Goal: Task Accomplishment & Management: Use online tool/utility

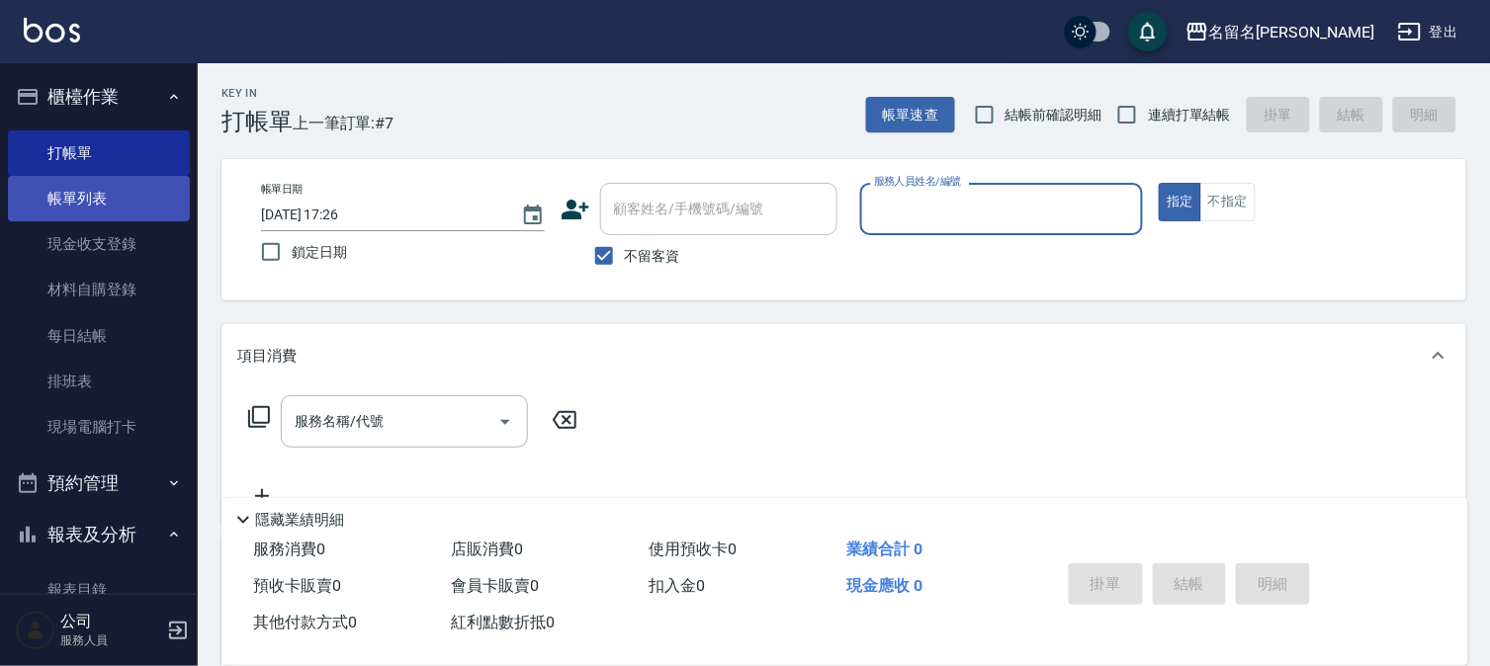
click at [135, 206] on link "帳單列表" at bounding box center [99, 198] width 182 height 45
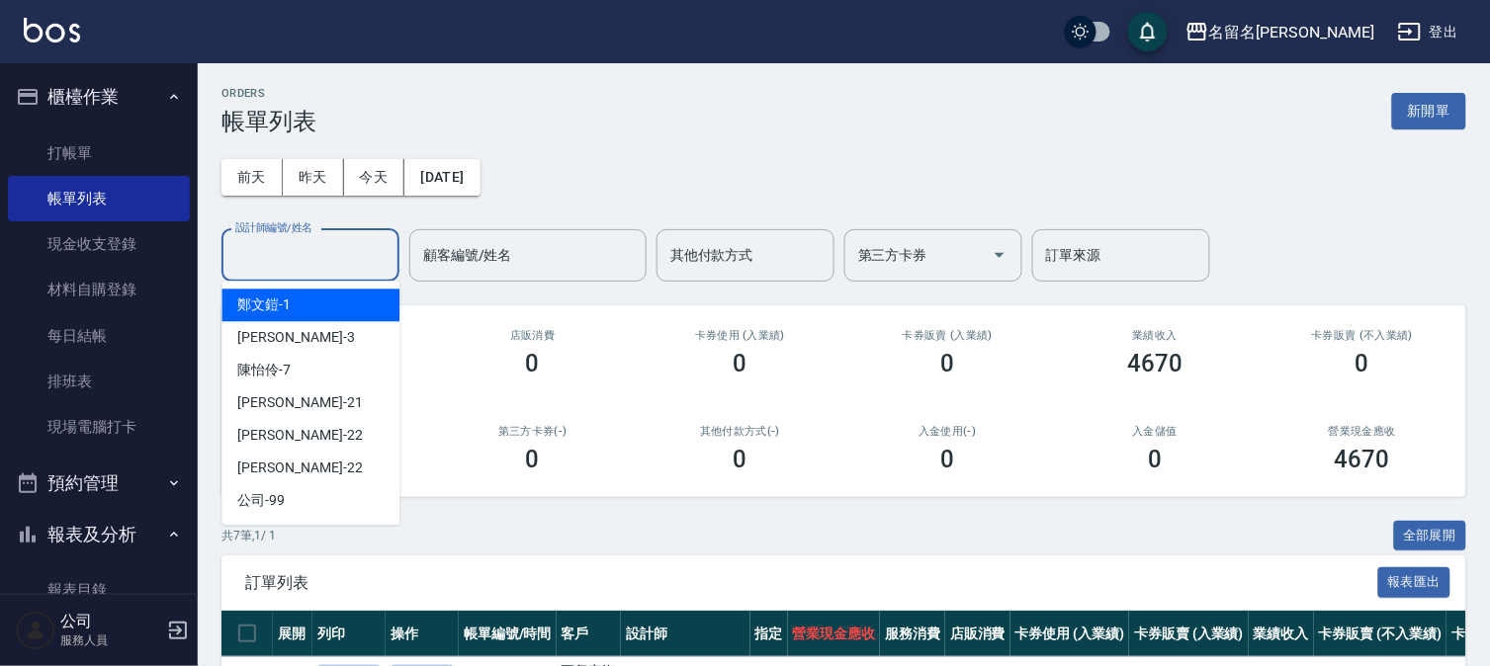
click at [281, 265] on input "設計師編號/姓名" at bounding box center [310, 255] width 160 height 35
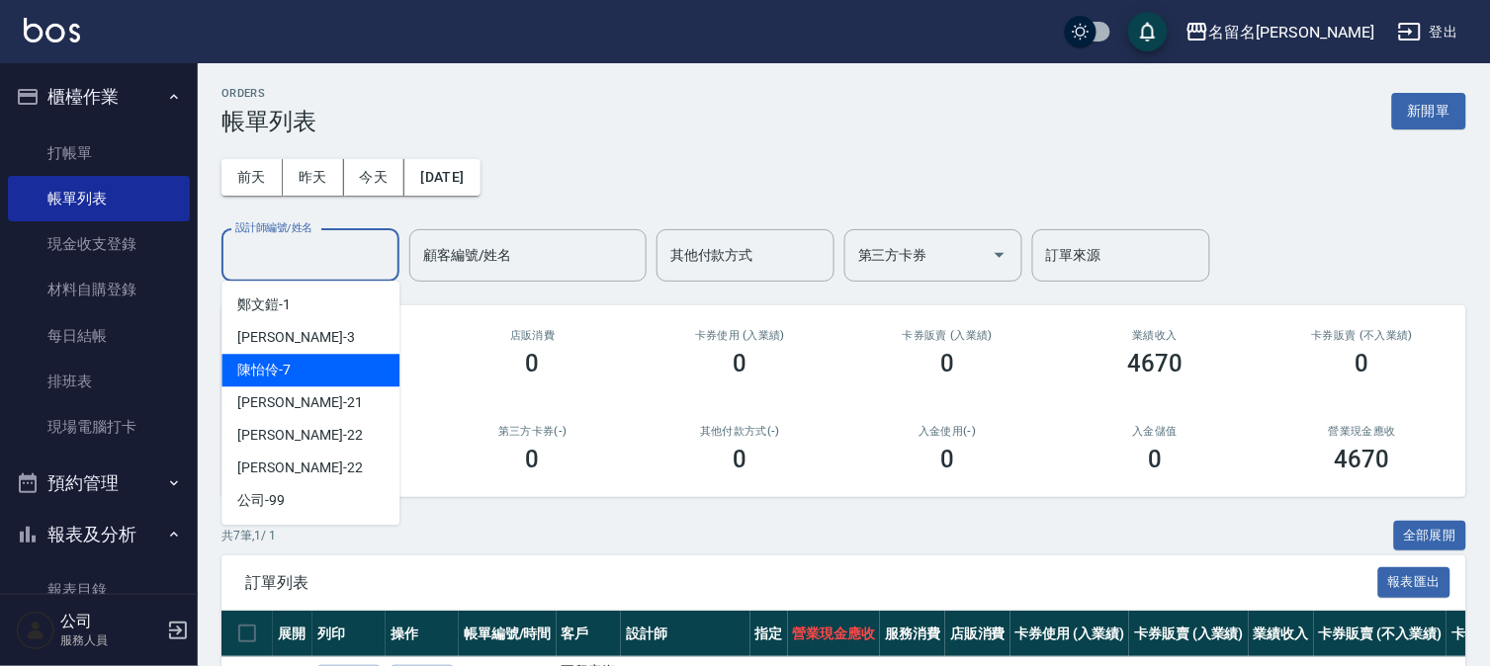
click at [338, 384] on div "[PERSON_NAME]-7" at bounding box center [310, 370] width 178 height 33
type input "陳怡伶-7"
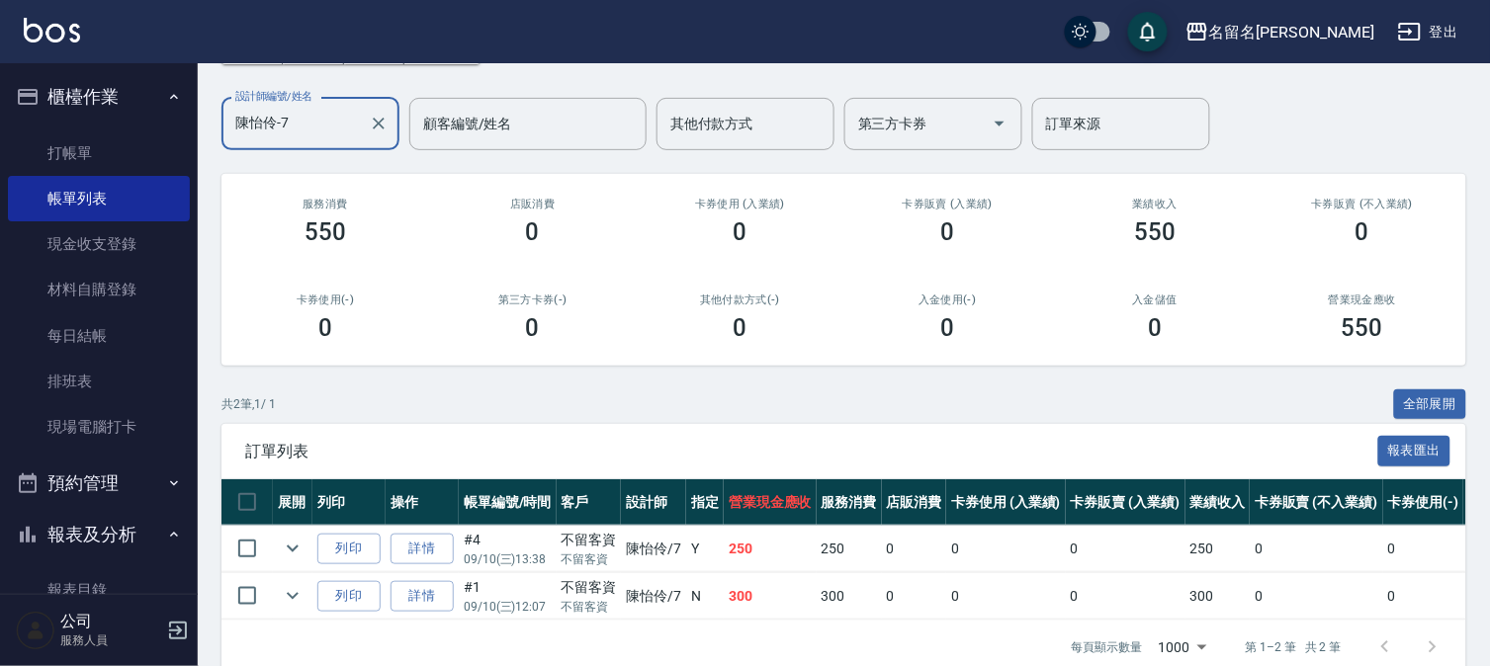
scroll to position [180, 0]
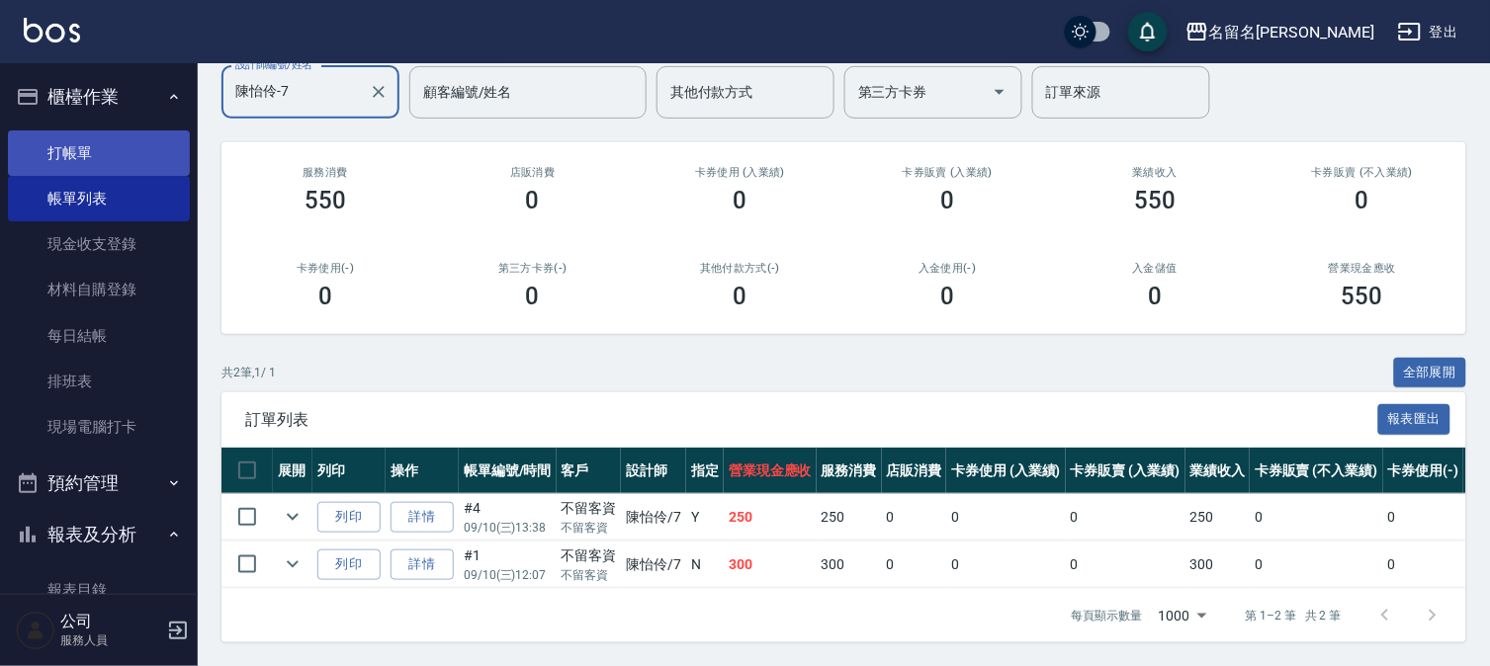
click at [84, 142] on link "打帳單" at bounding box center [99, 152] width 182 height 45
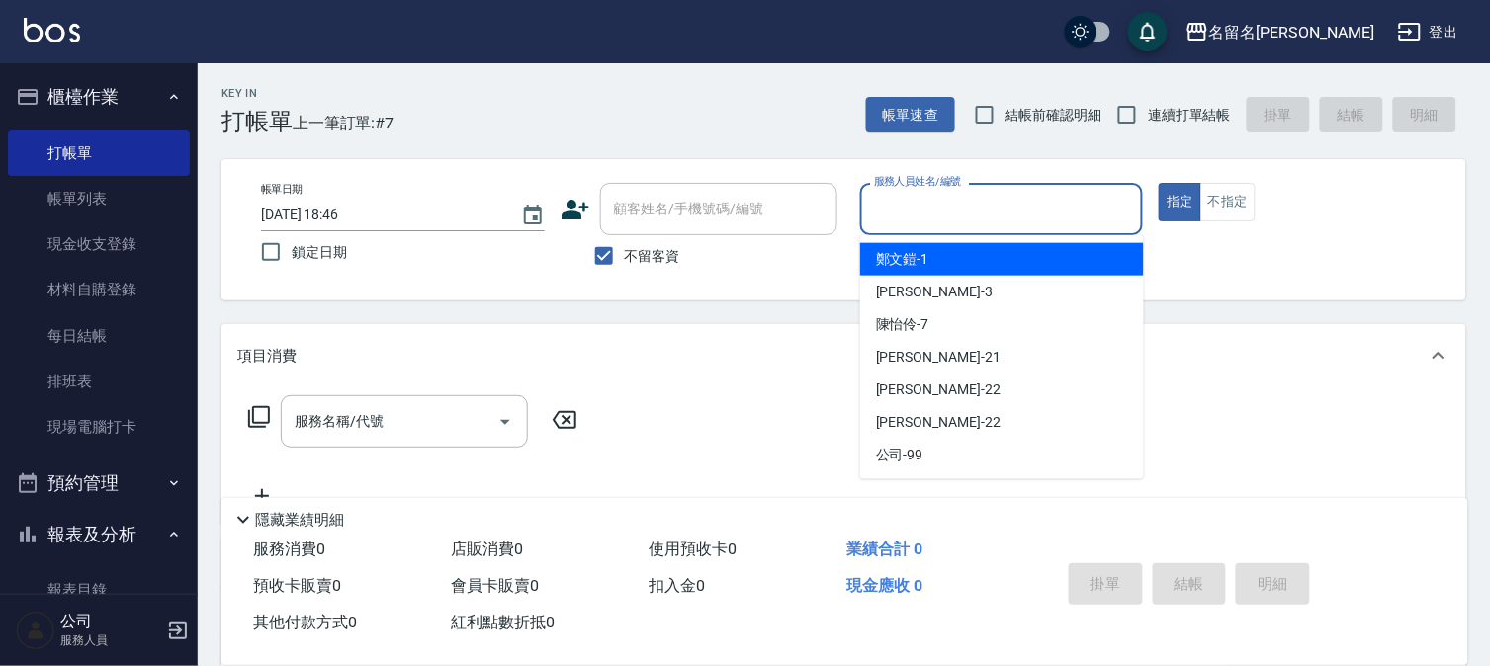
click at [966, 203] on input "服務人員姓名/編號" at bounding box center [1002, 209] width 266 height 35
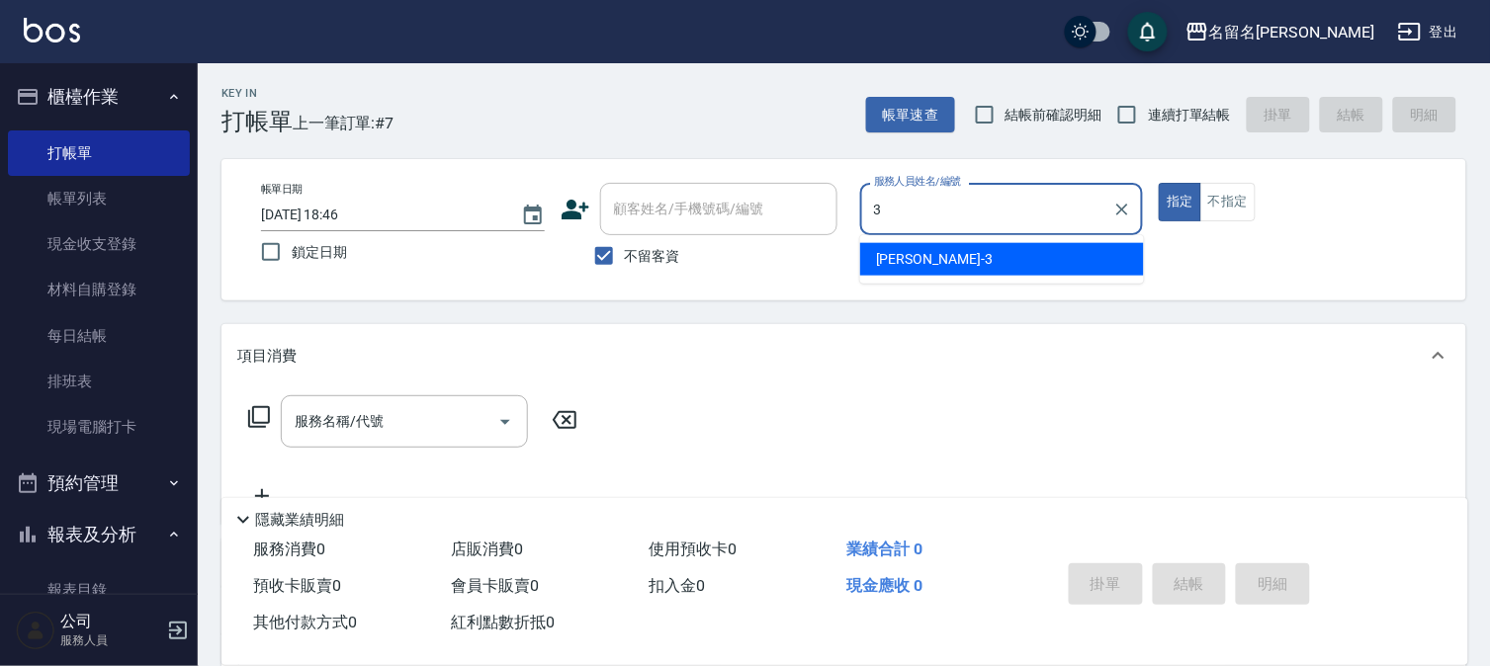
type input "[PERSON_NAME]-3"
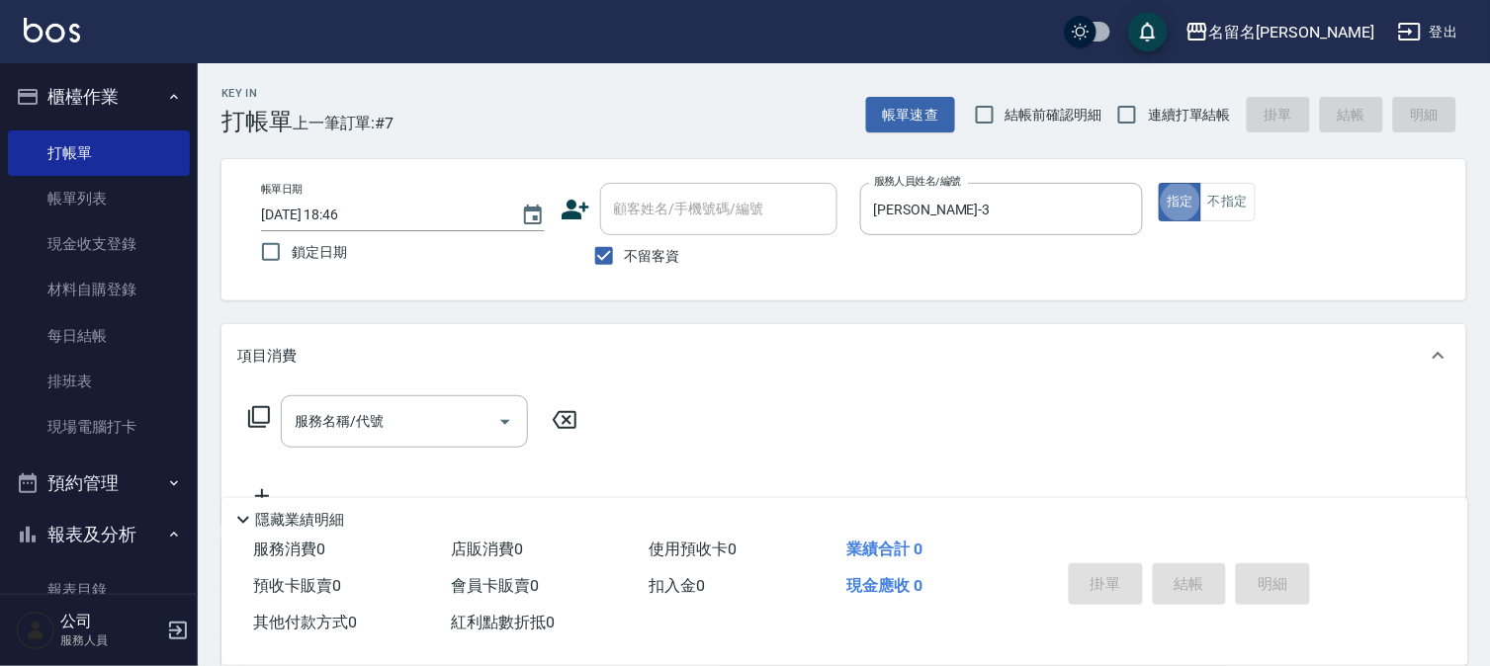
type button "true"
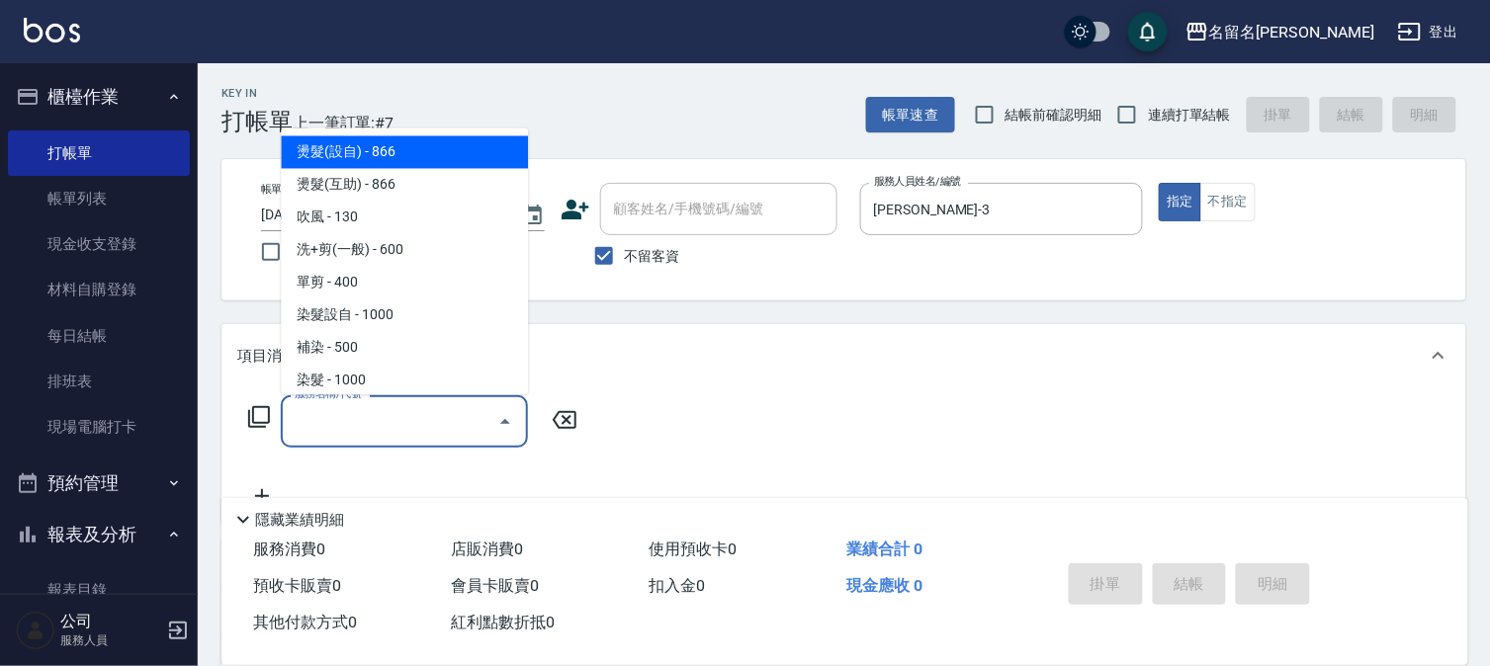
click at [415, 418] on input "服務名稱/代號" at bounding box center [390, 421] width 200 height 35
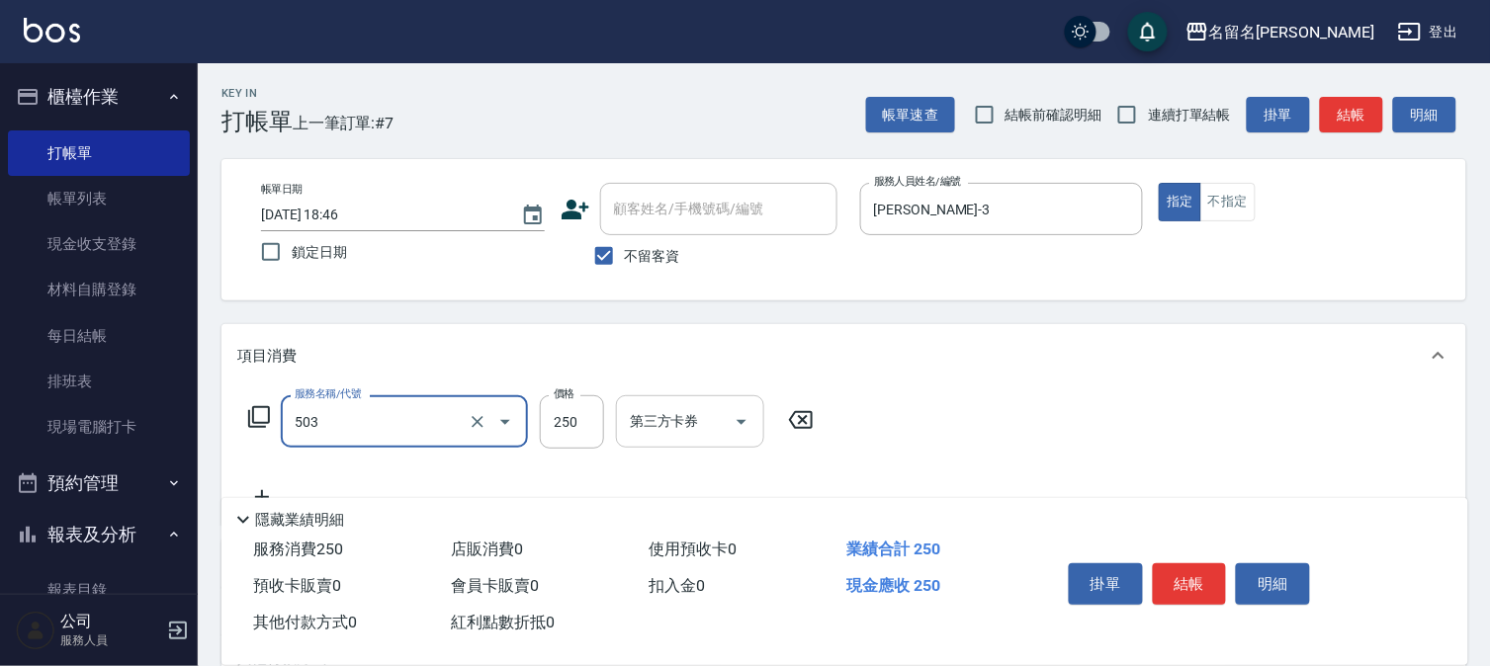
type input "指定洗髮(503)"
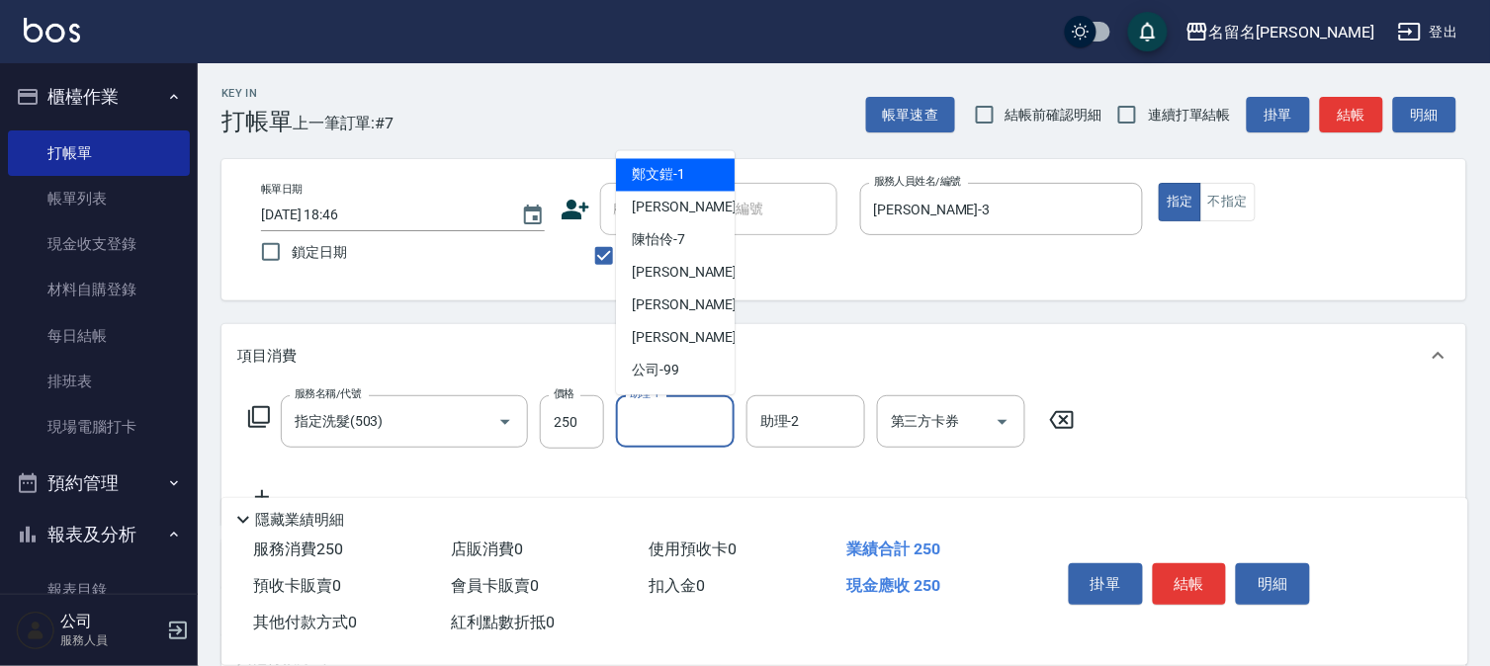
drag, startPoint x: 665, startPoint y: 418, endPoint x: 662, endPoint y: 322, distance: 95.9
click at [665, 417] on input "助理-1" at bounding box center [675, 421] width 101 height 35
drag, startPoint x: 694, startPoint y: 205, endPoint x: 848, endPoint y: 294, distance: 178.0
click at [694, 210] on div "[PERSON_NAME]-3" at bounding box center [675, 208] width 119 height 33
type input "[PERSON_NAME]-3"
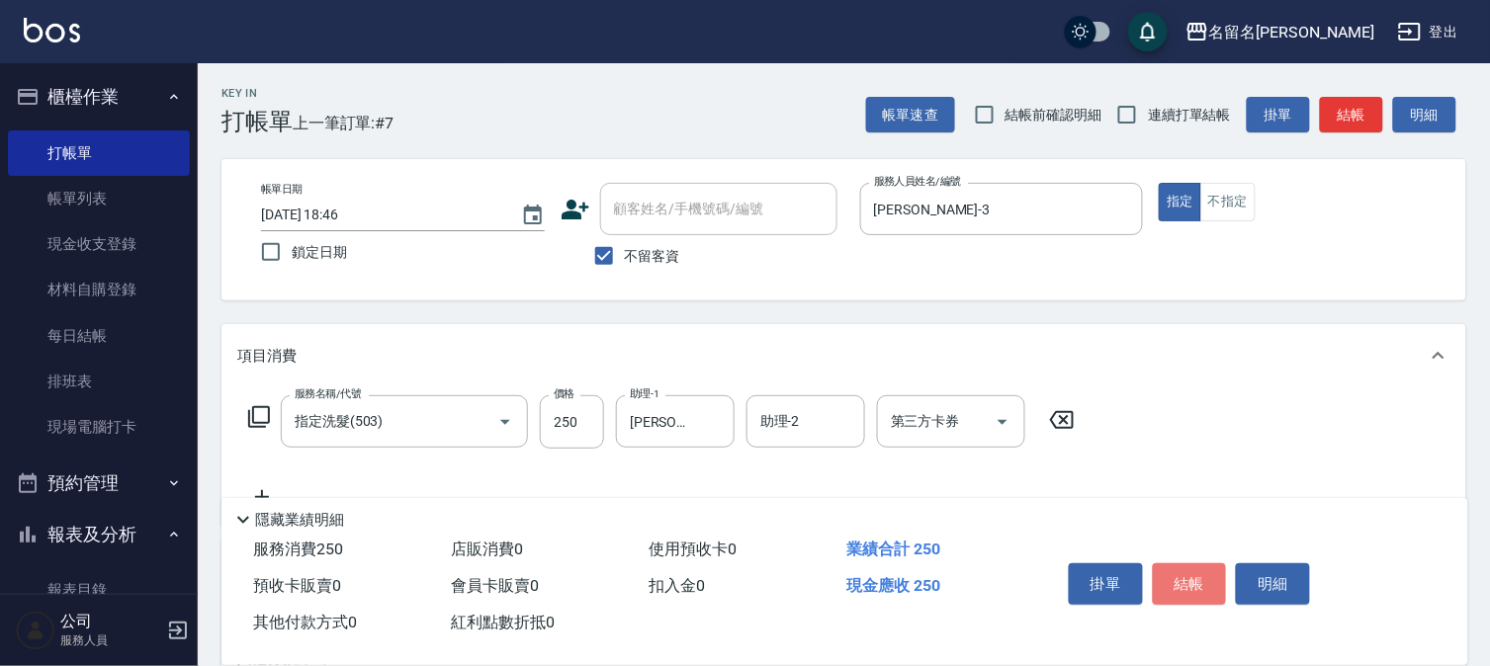
drag, startPoint x: 1171, startPoint y: 584, endPoint x: 1131, endPoint y: 542, distance: 58.7
click at [1171, 577] on button "結帳" at bounding box center [1190, 585] width 74 height 42
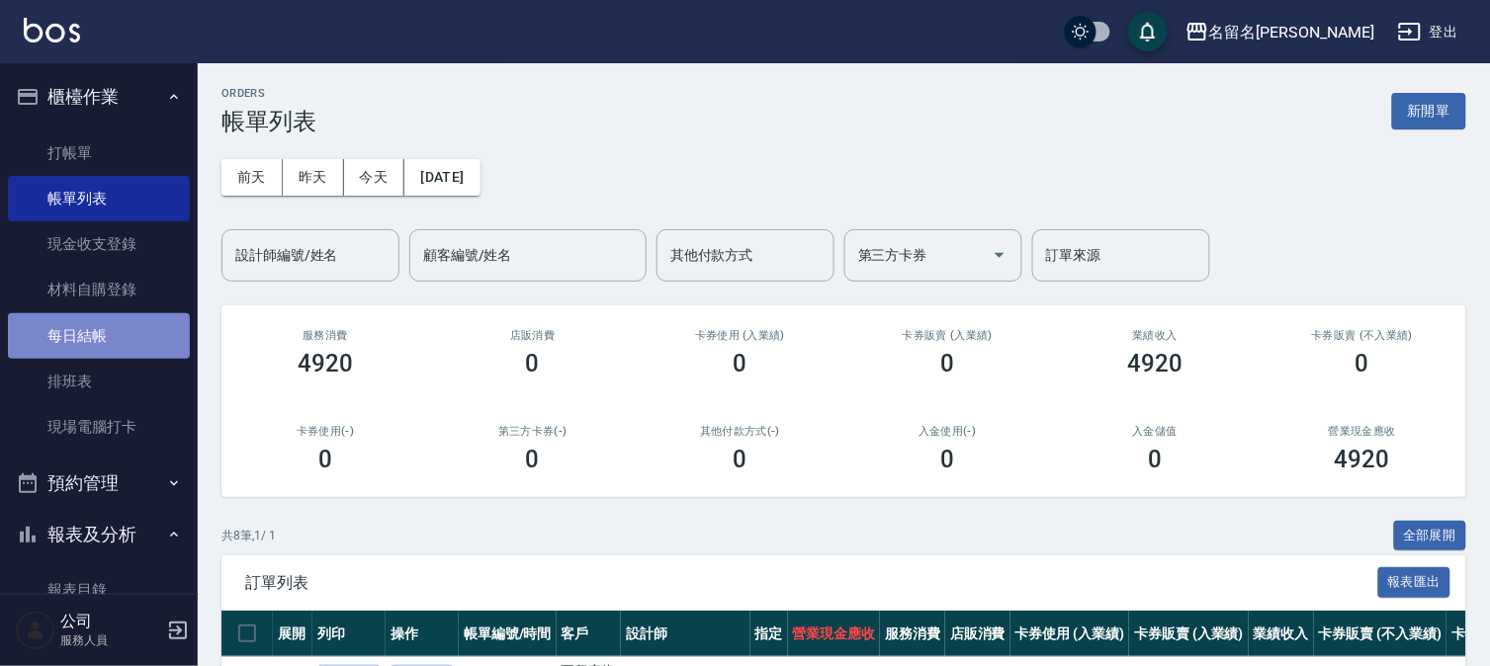
click at [113, 329] on link "每日結帳" at bounding box center [99, 335] width 182 height 45
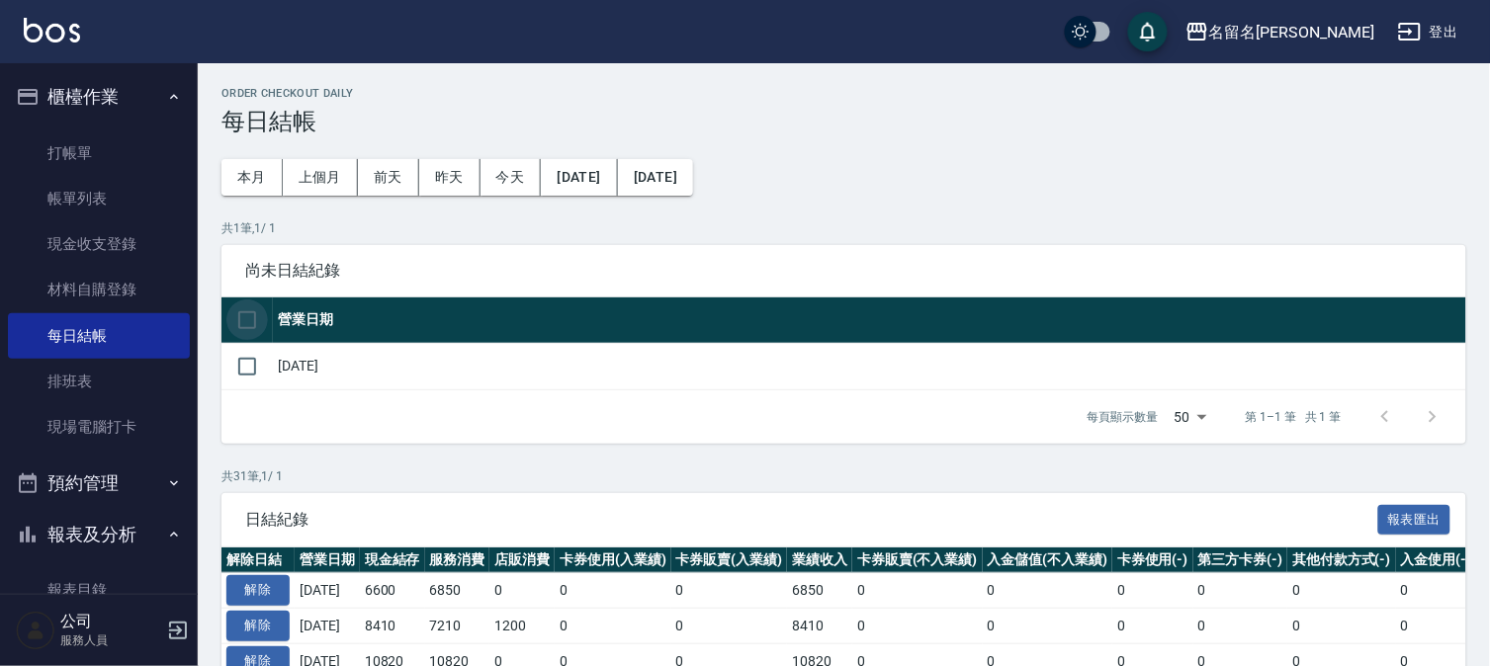
click at [239, 316] on input "checkbox" at bounding box center [247, 321] width 42 height 42
checkbox input "true"
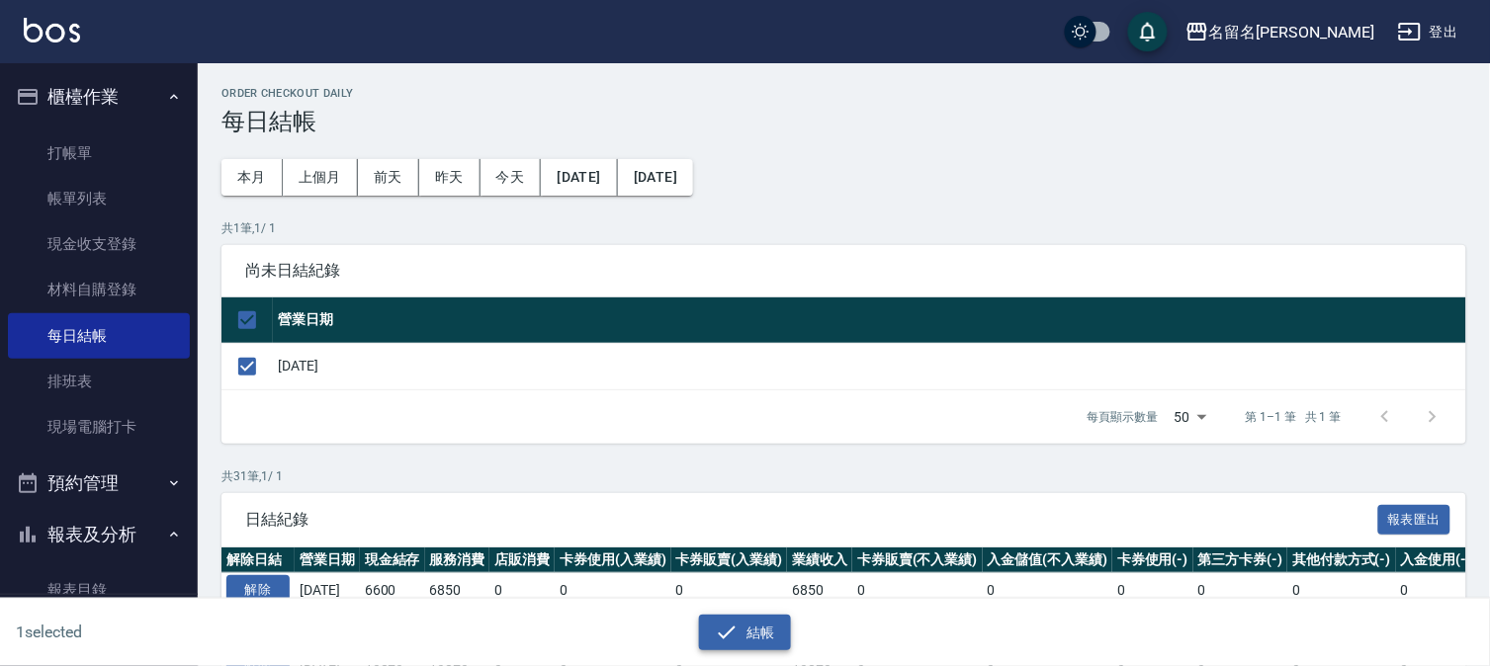
click at [735, 631] on icon "button" at bounding box center [727, 633] width 24 height 24
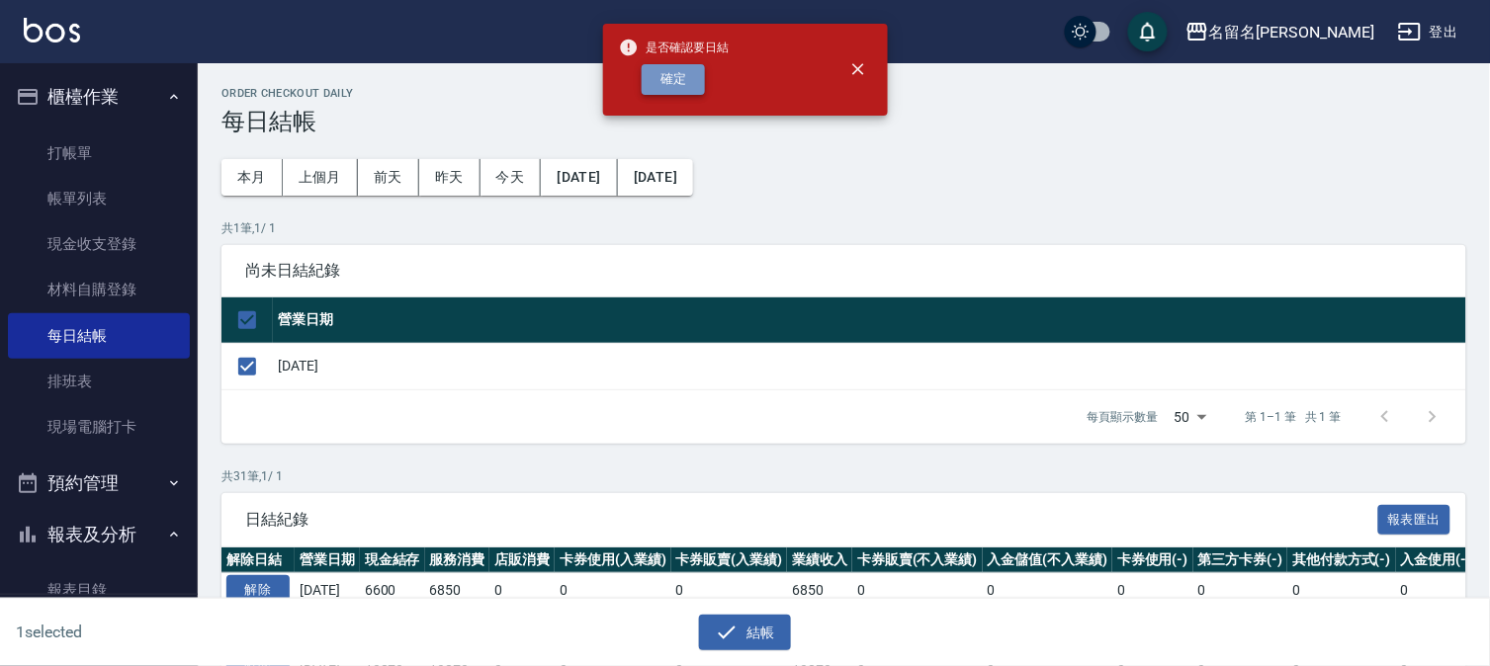
click at [680, 74] on button "確定" at bounding box center [673, 79] width 63 height 31
checkbox input "false"
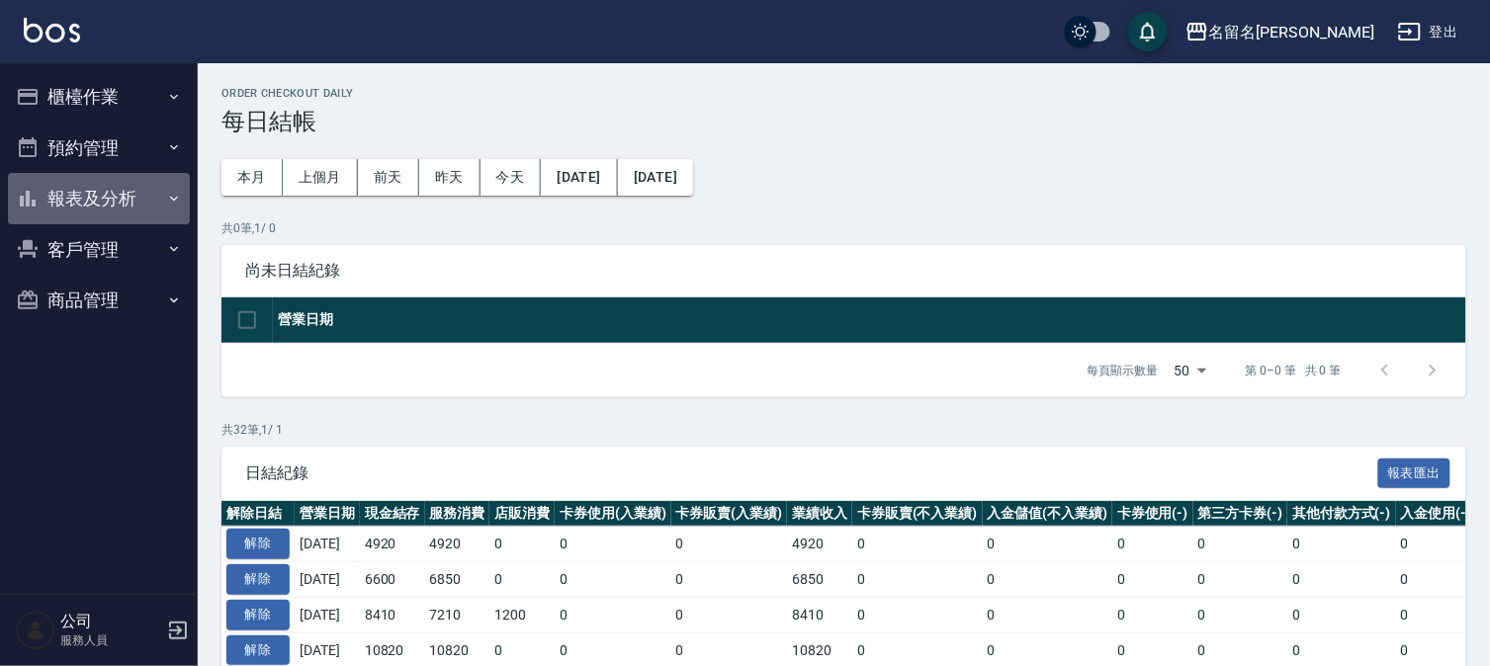
click at [121, 201] on button "報表及分析" at bounding box center [99, 198] width 182 height 51
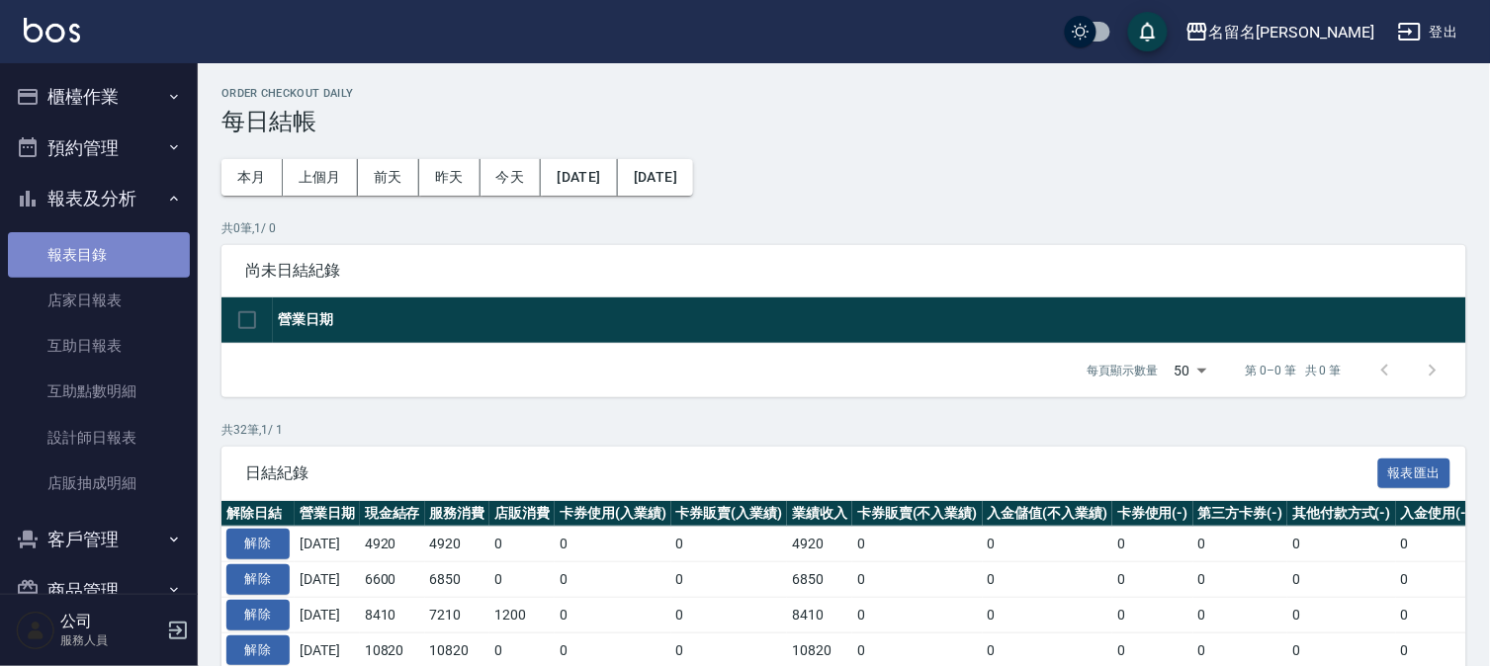
click at [122, 247] on link "報表目錄" at bounding box center [99, 254] width 182 height 45
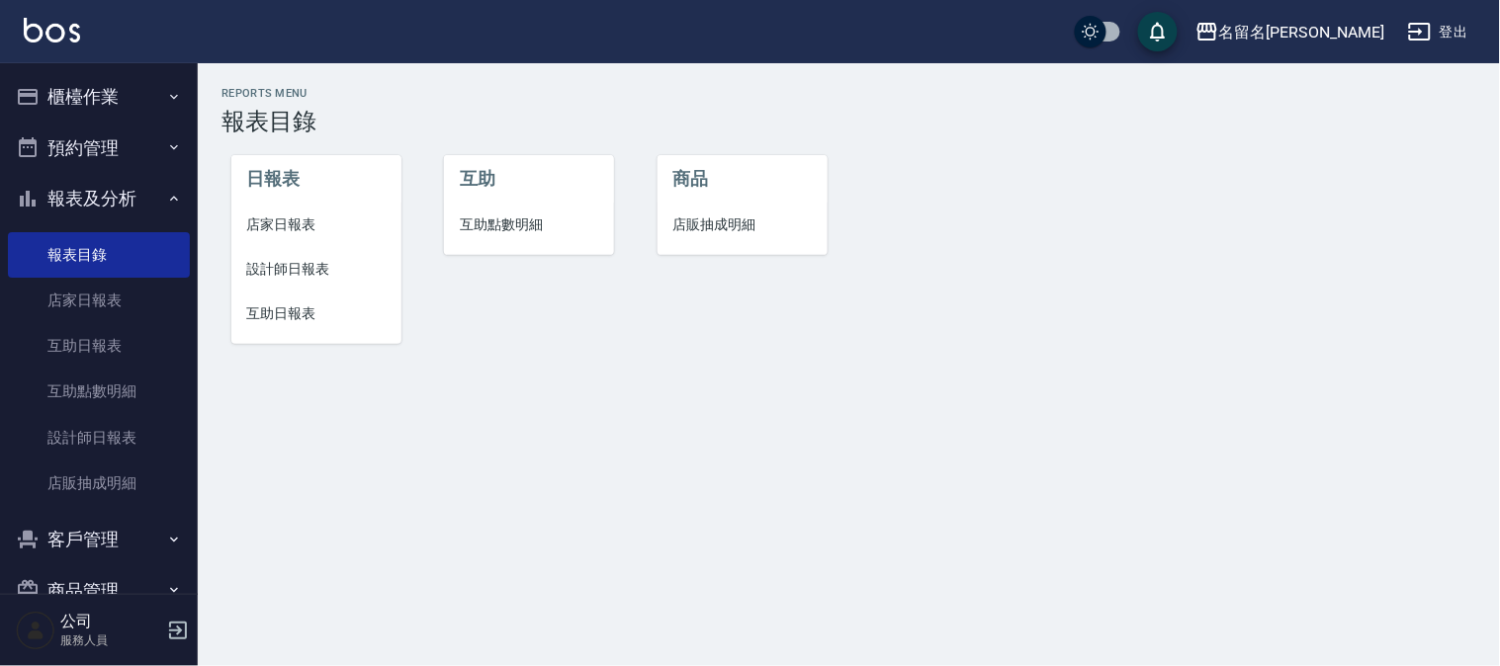
click at [285, 221] on span "店家日報表" at bounding box center [316, 225] width 138 height 21
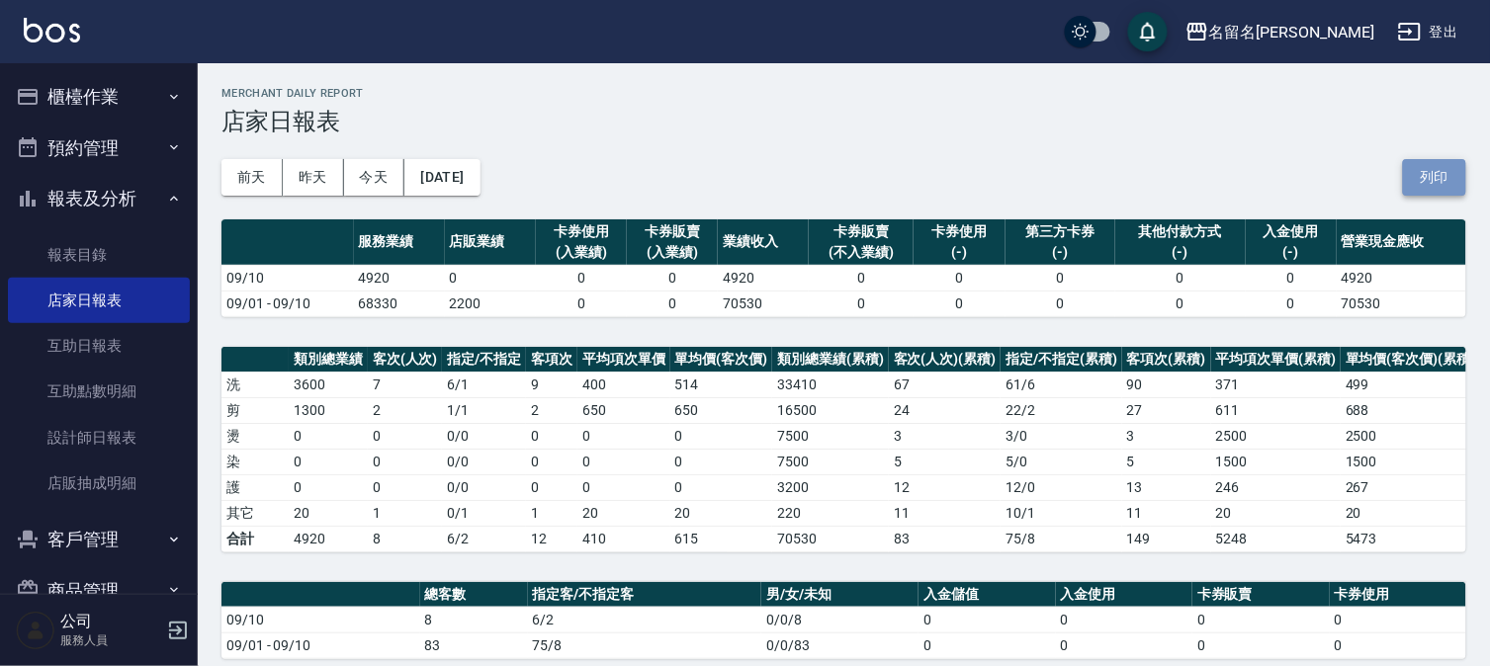
click at [1430, 166] on button "列印" at bounding box center [1434, 177] width 63 height 37
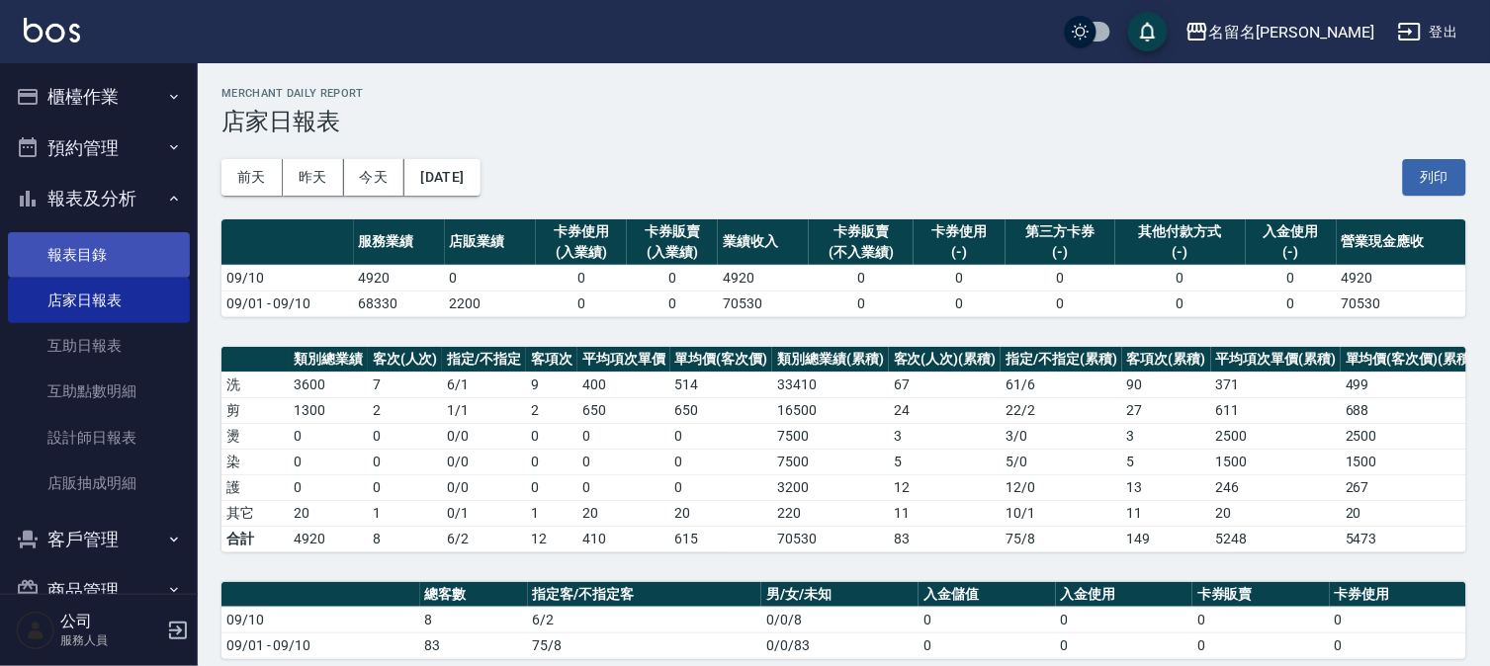
click at [122, 261] on link "報表目錄" at bounding box center [99, 254] width 182 height 45
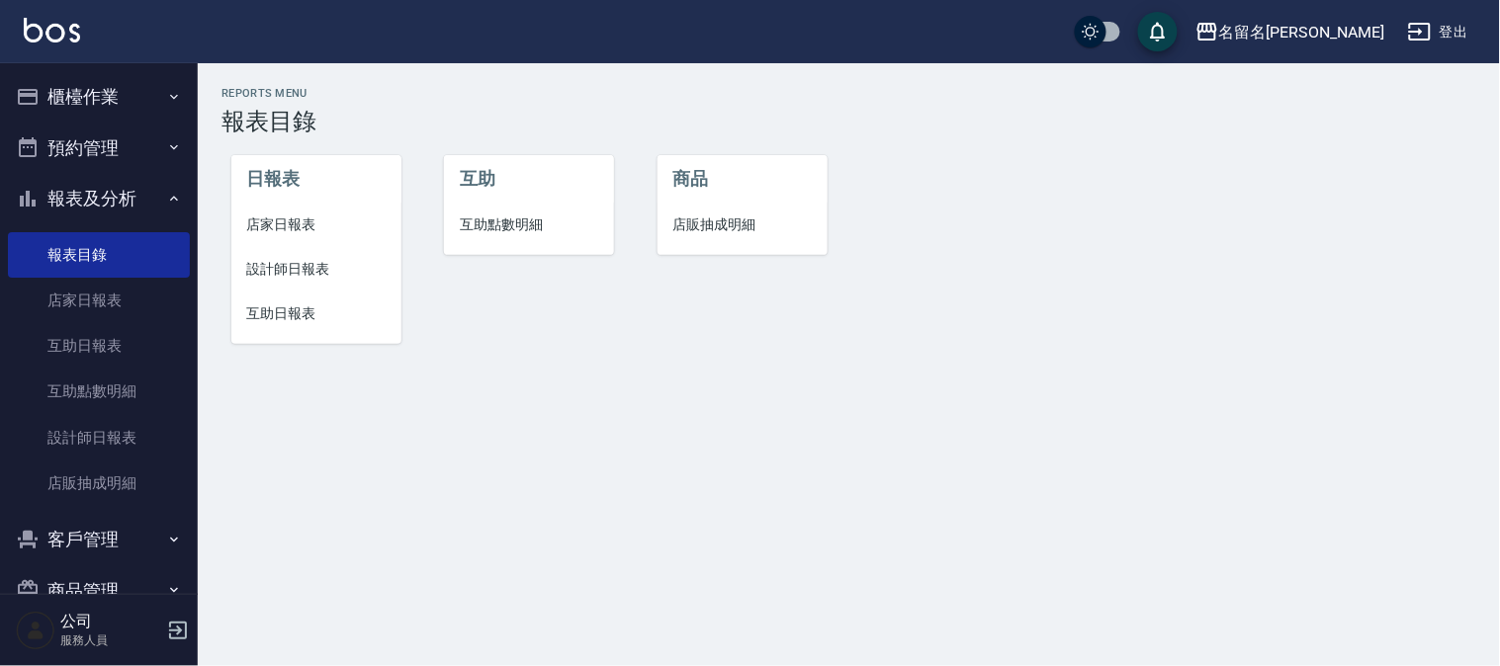
click at [298, 269] on span "設計師日報表" at bounding box center [316, 269] width 138 height 21
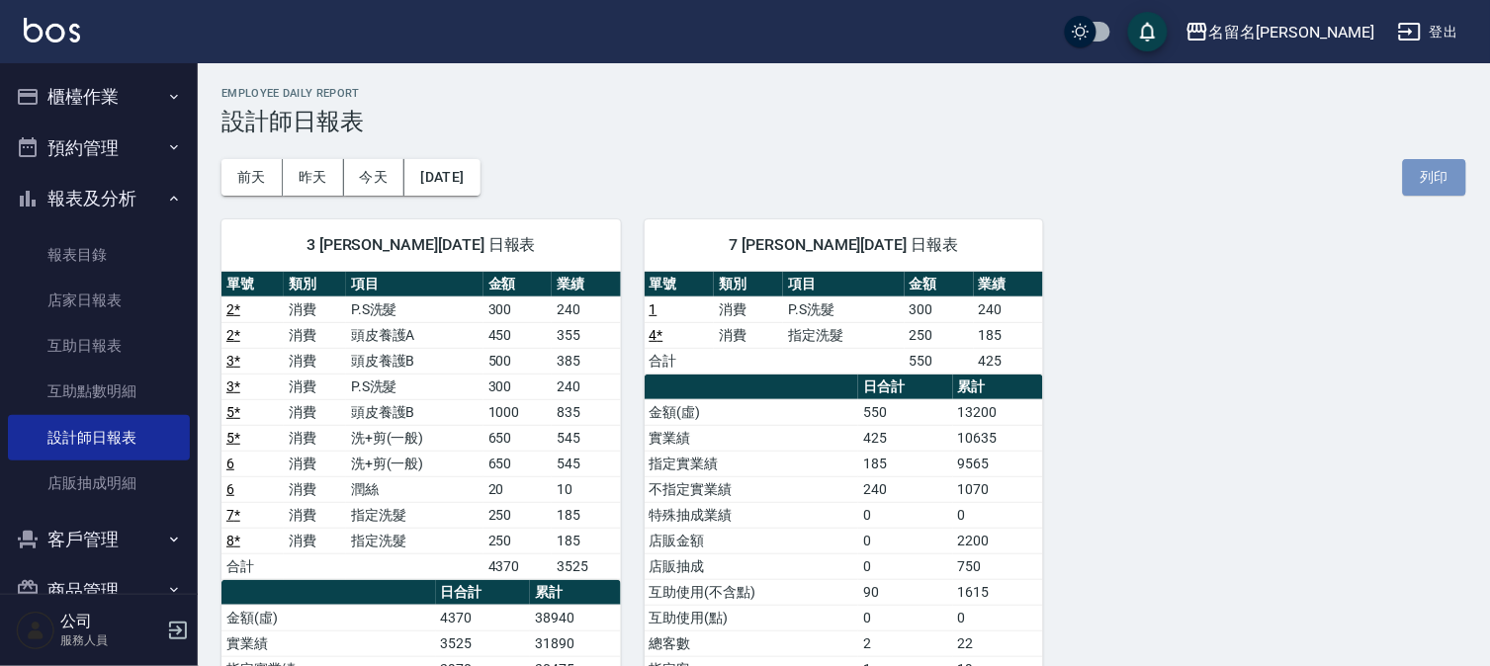
drag, startPoint x: 1428, startPoint y: 162, endPoint x: 1158, endPoint y: 575, distance: 493.6
click at [1427, 162] on button "列印" at bounding box center [1434, 177] width 63 height 37
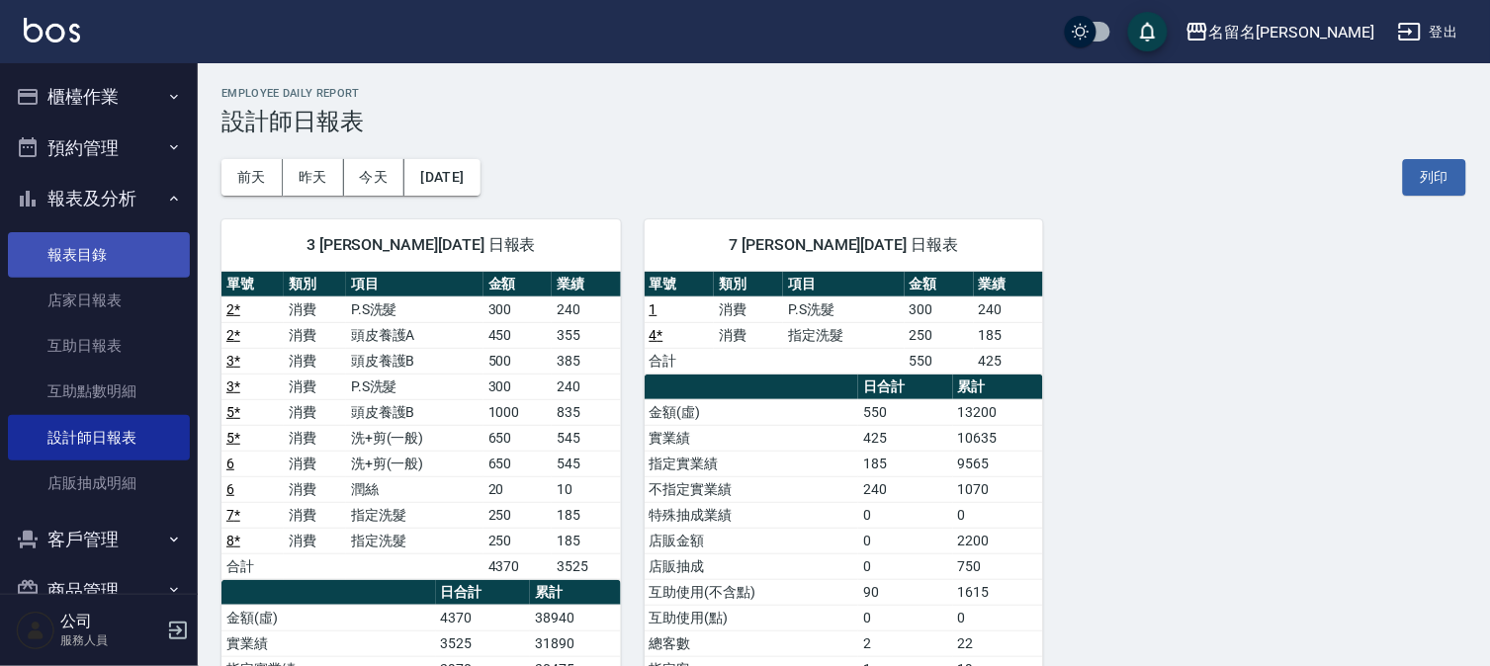
click at [139, 253] on link "報表目錄" at bounding box center [99, 254] width 182 height 45
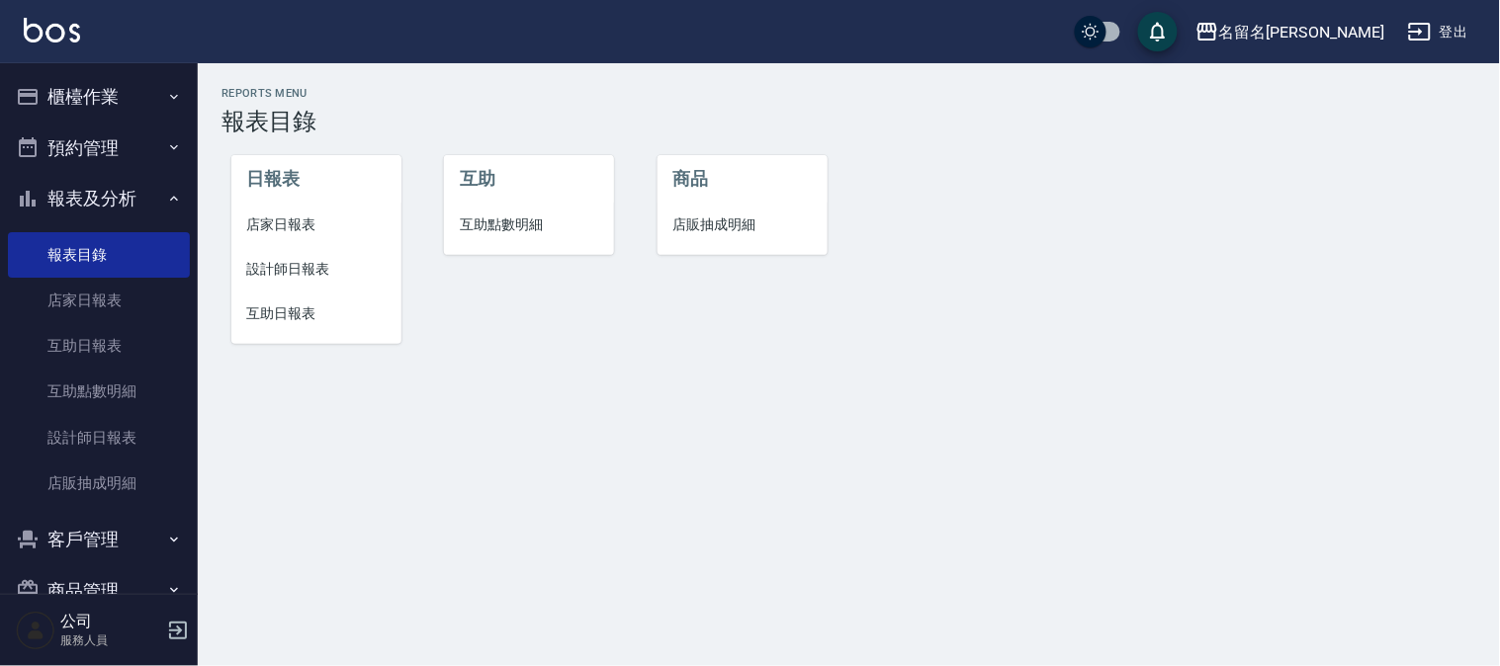
click at [289, 303] on span "互助日報表" at bounding box center [316, 313] width 138 height 21
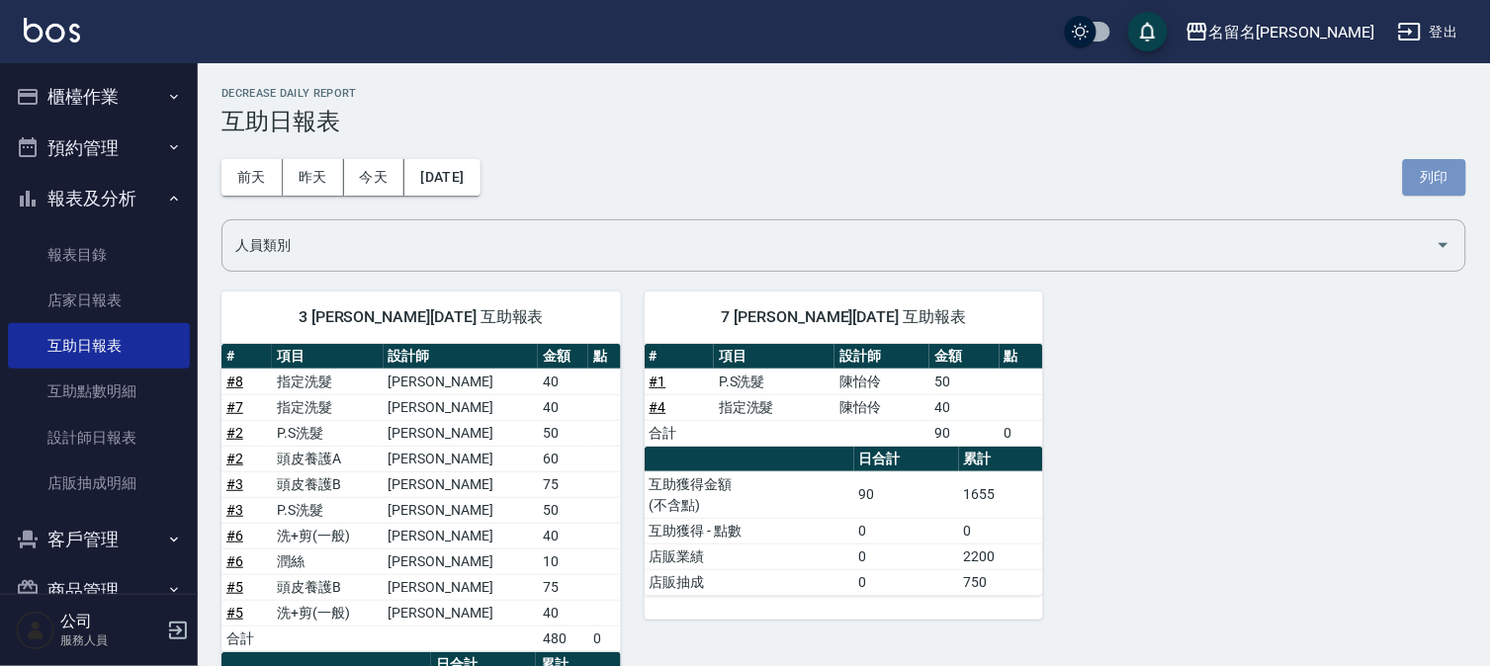
drag, startPoint x: 1425, startPoint y: 175, endPoint x: 1153, endPoint y: 591, distance: 497.1
click at [1426, 174] on button "列印" at bounding box center [1434, 177] width 63 height 37
